Goal: Check status: Check status

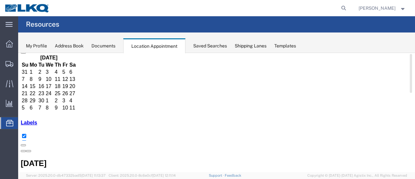
scroll to position [32, 0]
click at [227, 9] on agx-global-search at bounding box center [245, 8] width 207 height 16
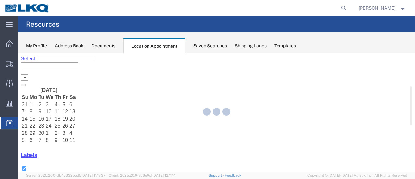
select select "28712"
